Goal: Task Accomplishment & Management: Complete application form

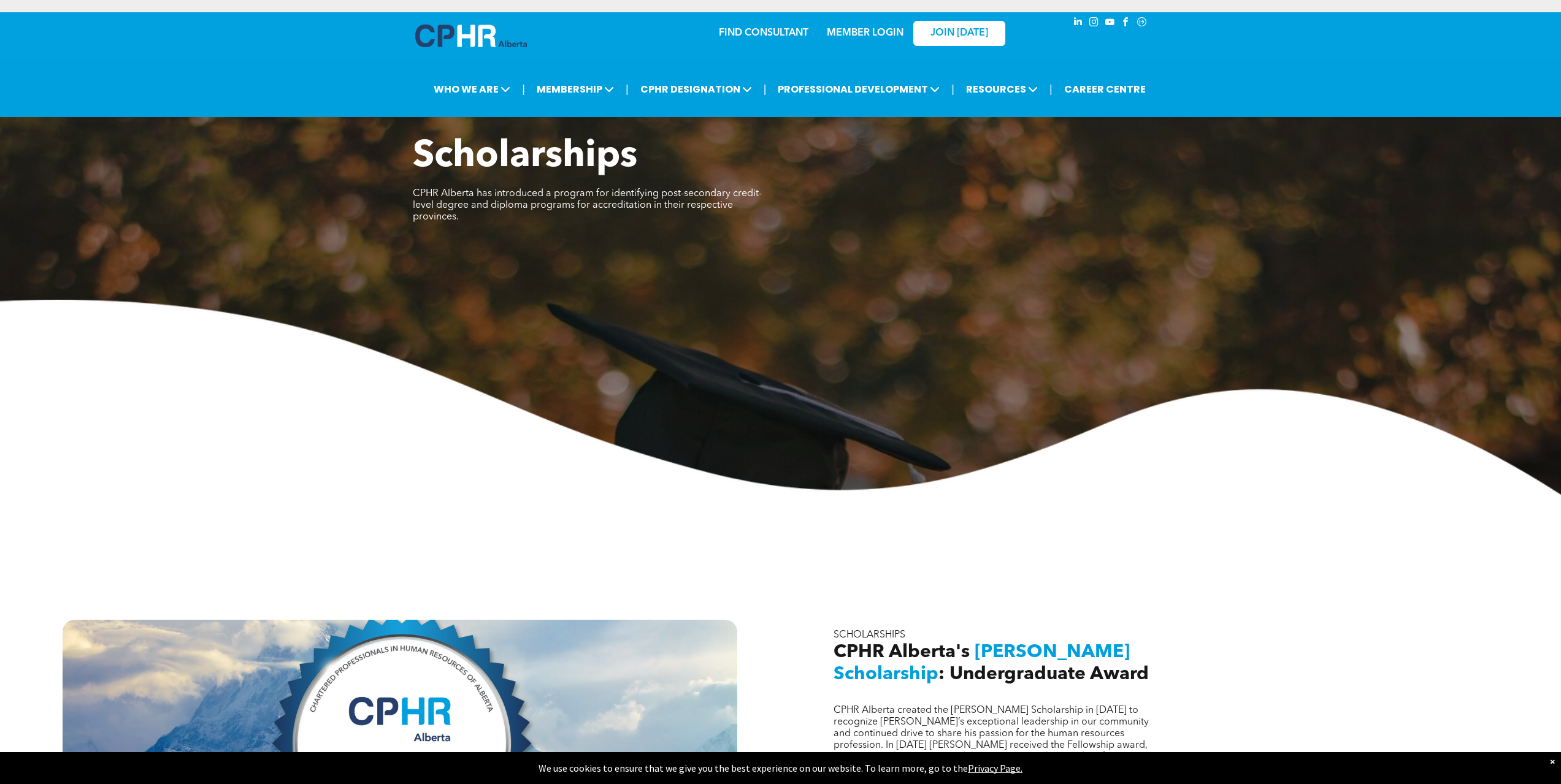
scroll to position [416, 0]
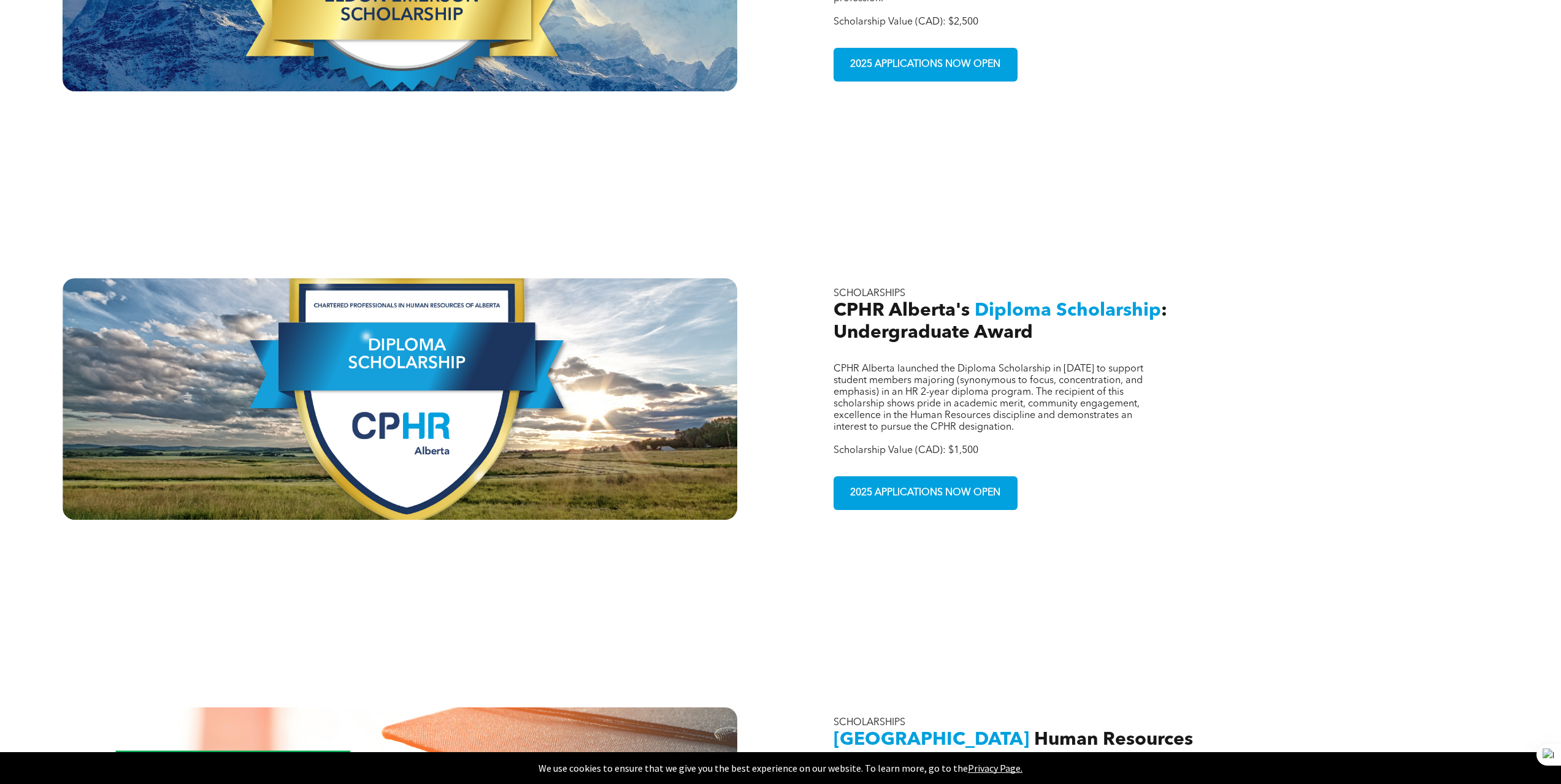
drag, startPoint x: 1566, startPoint y: 129, endPoint x: 1570, endPoint y: 437, distance: 308.0
click at [1560, 437] on html "Home WHO WE ARE ASSOCIATION About CPHR Board of Directors Team Chapter FCPHR GO…" at bounding box center [780, 224] width 1561 height 2012
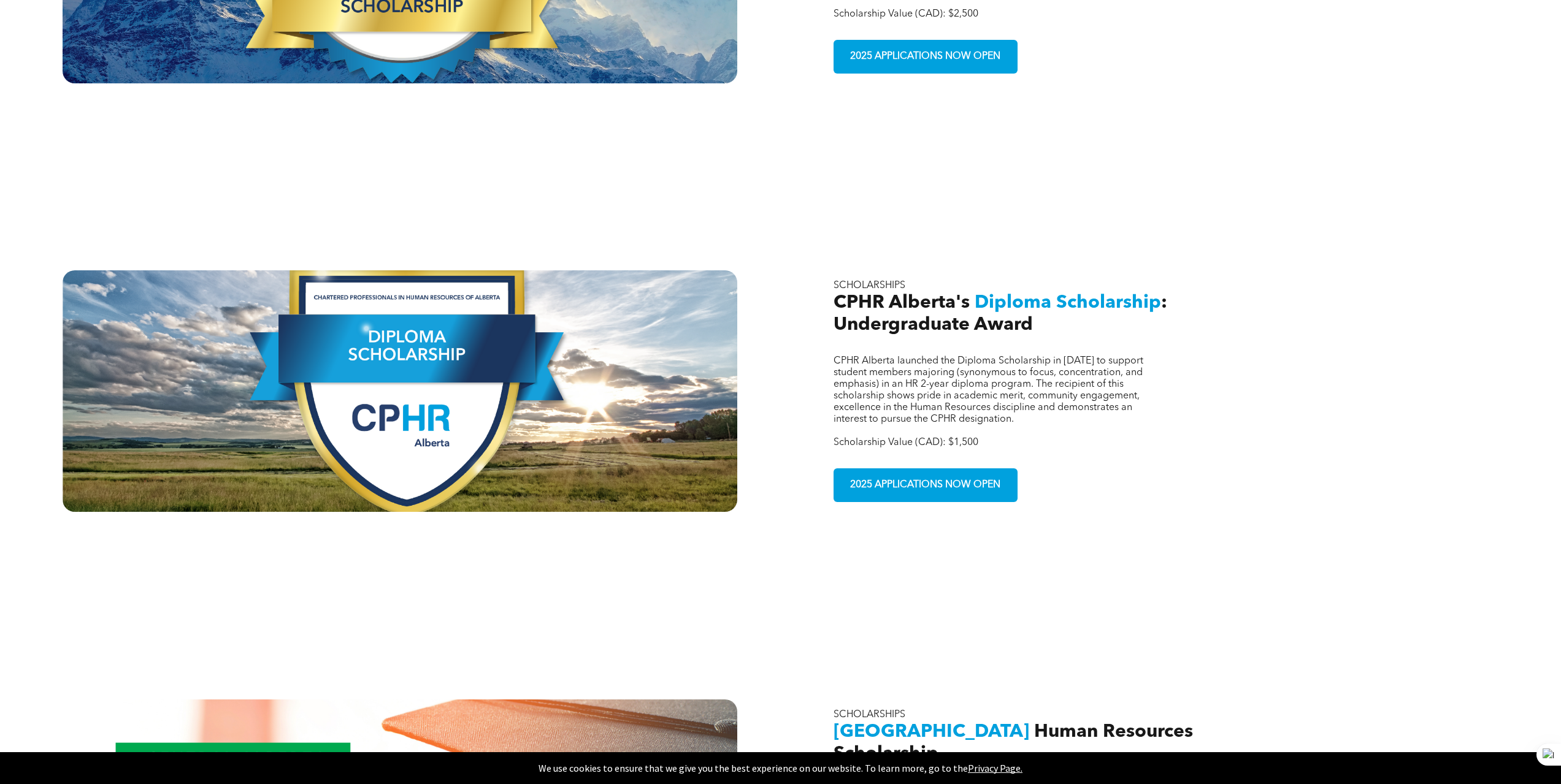
click at [562, 391] on div at bounding box center [400, 392] width 675 height 242
click at [451, 335] on div at bounding box center [400, 392] width 675 height 242
click at [892, 473] on span "2025 APPLICATIONS NOW OPEN" at bounding box center [925, 485] width 159 height 24
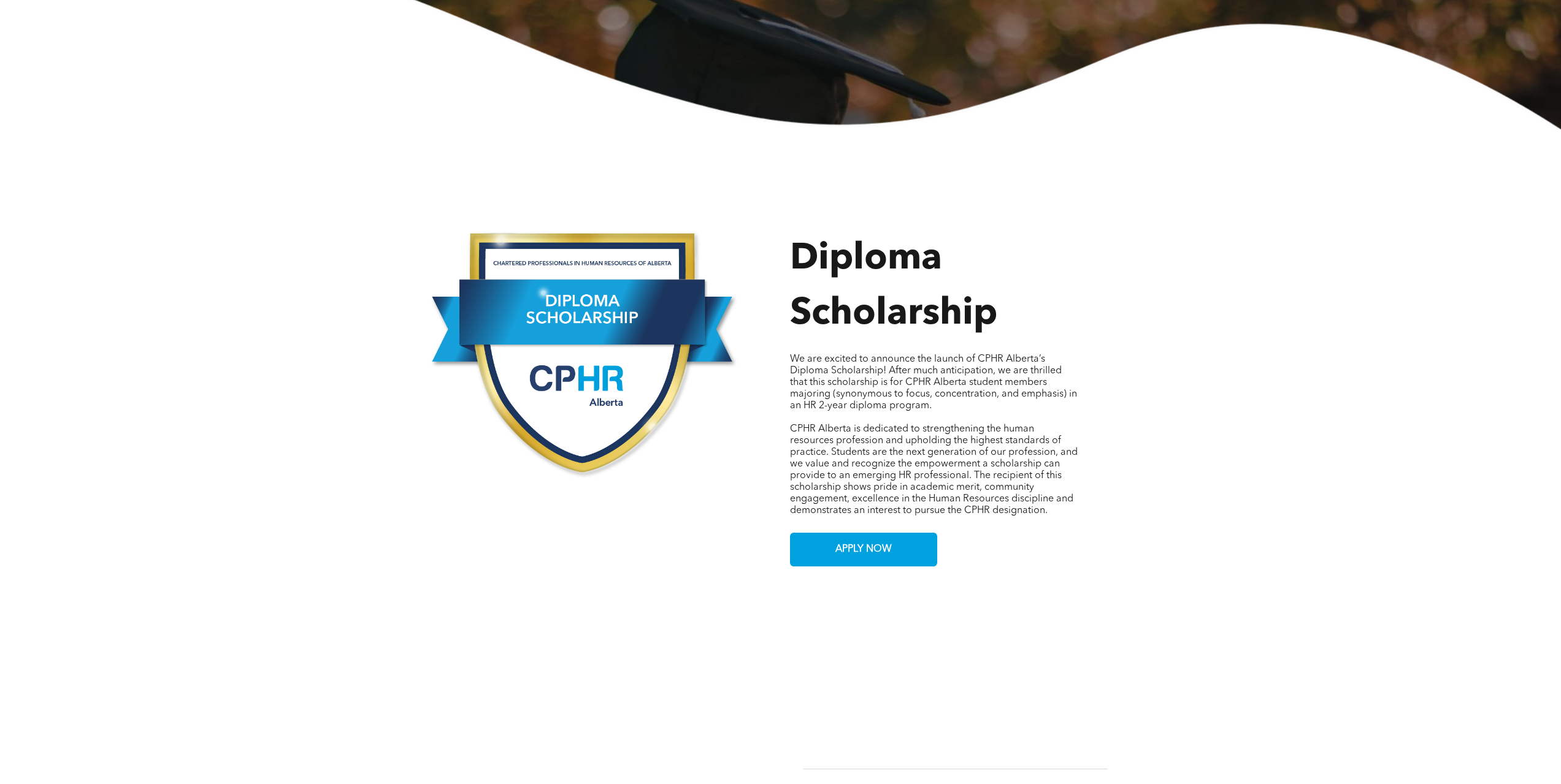
scroll to position [470, 0]
click at [904, 538] on link "APPLY NOW" at bounding box center [863, 549] width 147 height 34
click at [853, 558] on div "Button Diploma Scholarship We are excited to announce the launch of CPHR Albert…" at bounding box center [780, 366] width 1561 height 474
click at [863, 541] on span "APPLY NOW" at bounding box center [863, 549] width 65 height 24
